Goal: Task Accomplishment & Management: Use online tool/utility

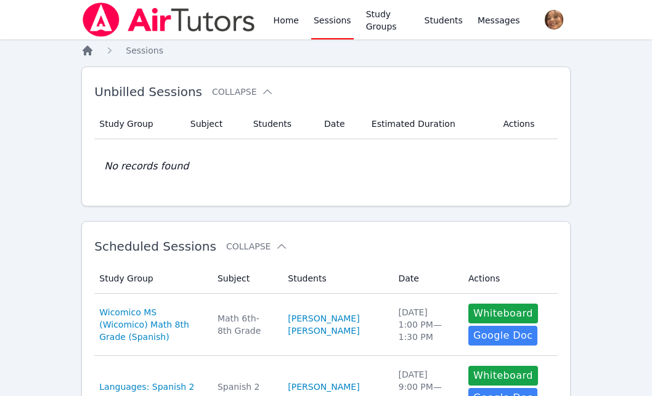
click at [87, 49] on icon "Breadcrumb" at bounding box center [88, 51] width 10 height 10
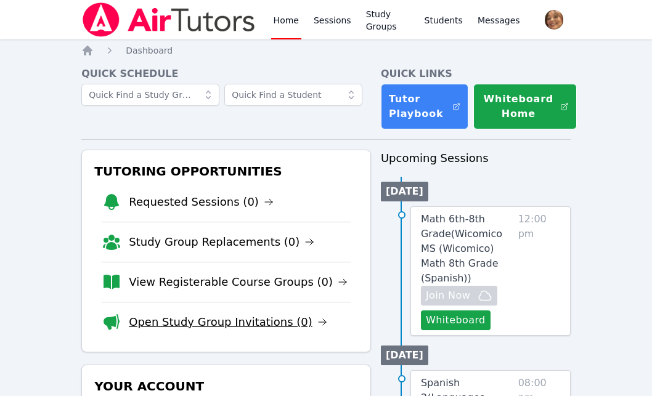
click at [258, 321] on link "Open Study Group Invitations (0)" at bounding box center [228, 322] width 198 height 17
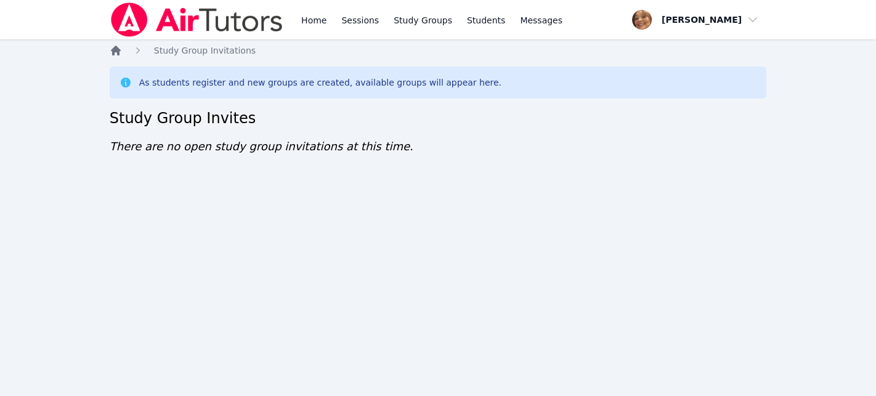
click at [115, 50] on icon "Breadcrumb" at bounding box center [116, 51] width 10 height 10
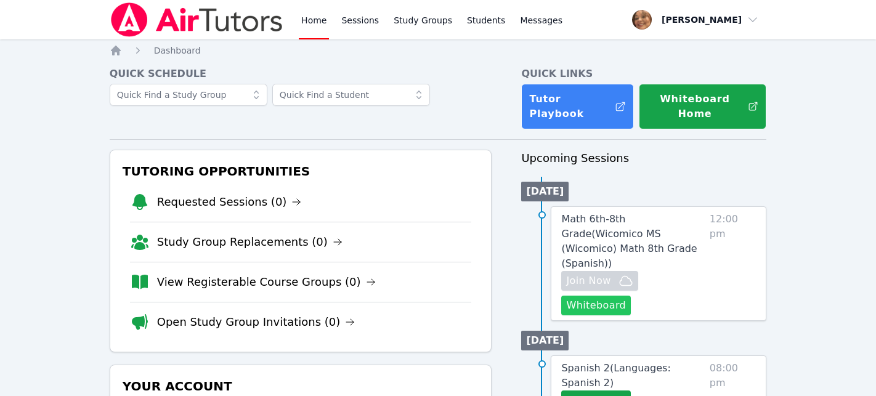
click at [611, 296] on button "Whiteboard" at bounding box center [596, 306] width 70 height 20
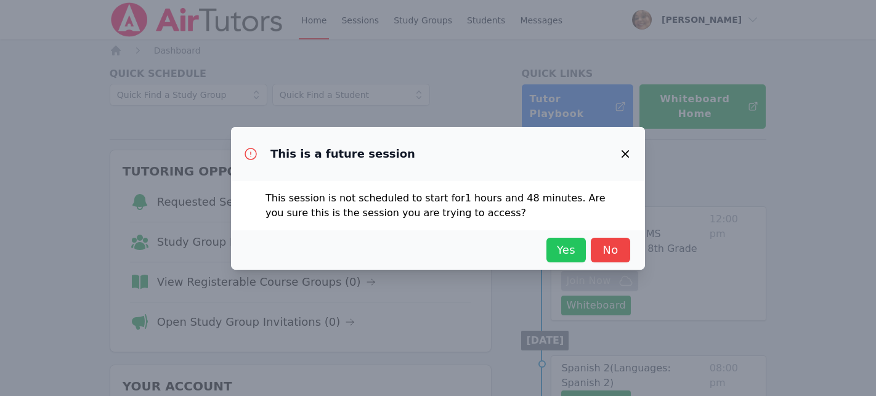
click at [574, 250] on span "Yes" at bounding box center [566, 250] width 27 height 17
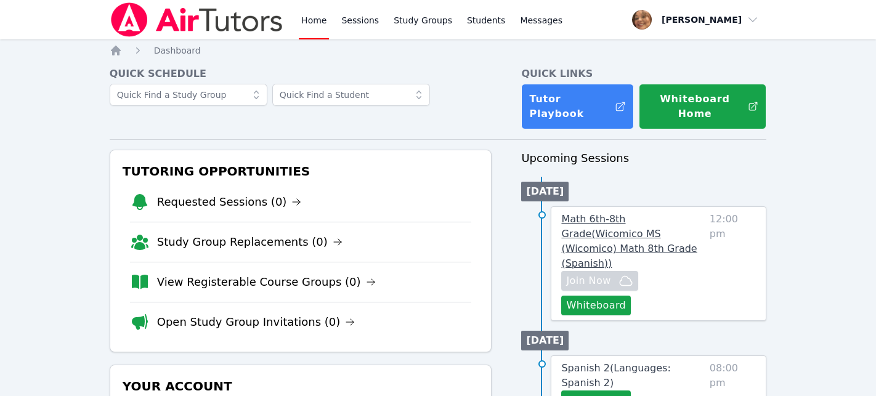
click at [627, 213] on span "Math 6th-8th Grade ( Wicomico MS (Wicomico) Math 8th Grade (Spanish) )" at bounding box center [629, 241] width 136 height 56
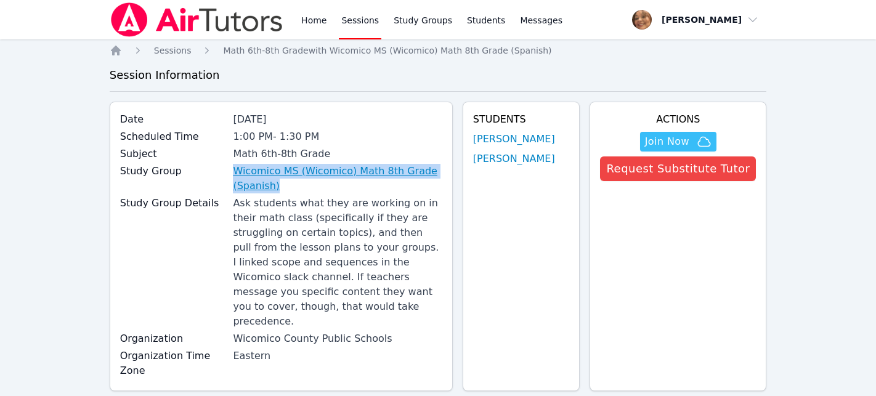
drag, startPoint x: 203, startPoint y: 168, endPoint x: 291, endPoint y: 188, distance: 89.8
click at [291, 188] on div "Study Group Wicomico MS (Wicomico) Math 8th Grade (Spanish)" at bounding box center [281, 180] width 322 height 32
copy div "Wicomico MS (Wicomico) Math 8th Grade (Spanish)"
